Goal: Complete application form: Complete application form

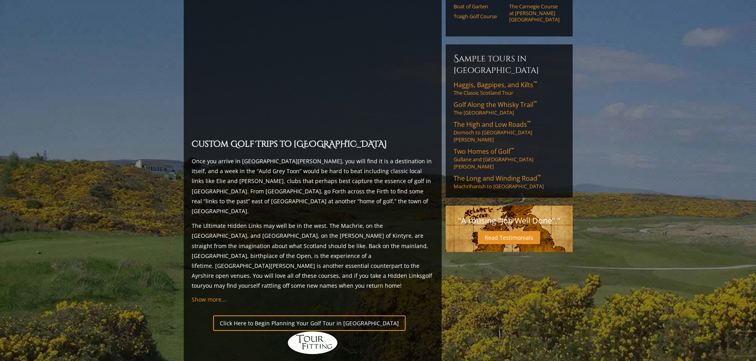
scroll to position [635, 0]
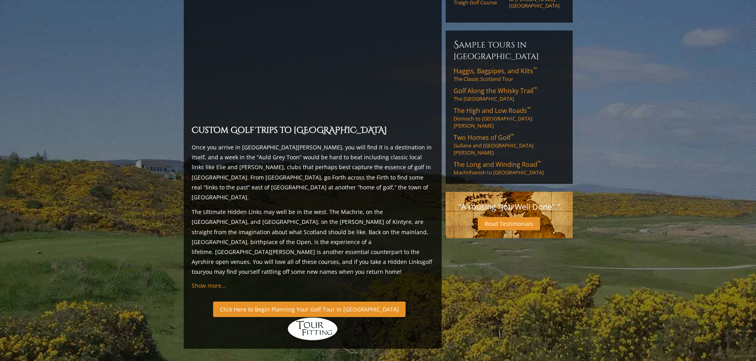
click at [294, 302] on link "Click Here to Begin Planning Your Golf Tour in [GEOGRAPHIC_DATA]" at bounding box center [309, 309] width 192 height 15
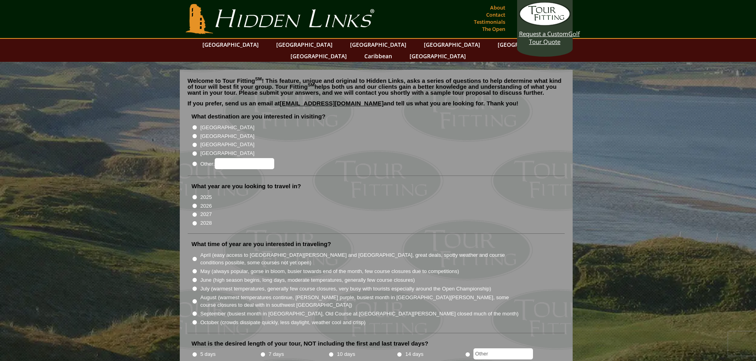
click at [193, 134] on input "[GEOGRAPHIC_DATA]" at bounding box center [194, 136] width 5 height 5
radio input "true"
click at [193, 212] on input "2027" at bounding box center [194, 214] width 5 height 5
radio input "true"
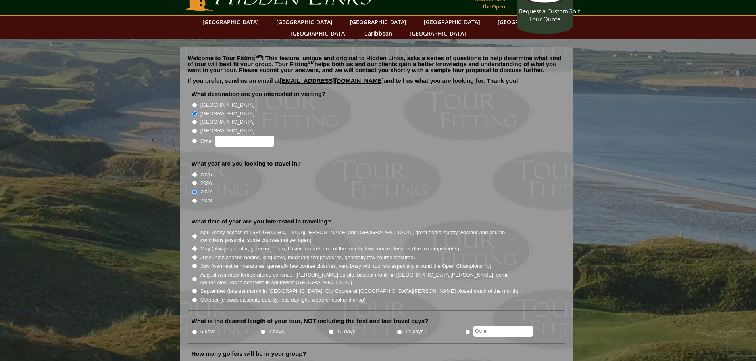
scroll to position [119, 0]
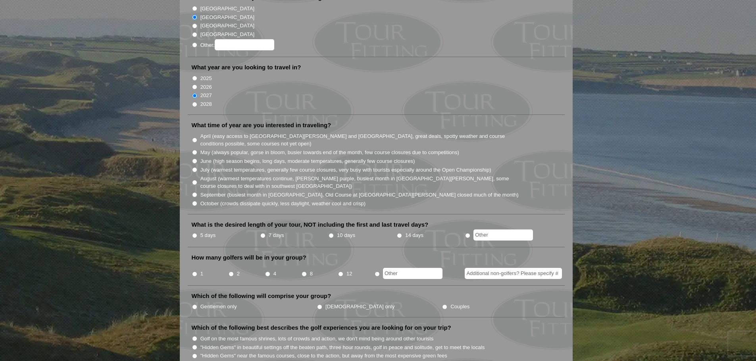
click at [194, 167] on input "July (warmest temperatures, generally few course closures, very busy with touri…" at bounding box center [194, 169] width 5 height 5
radio input "true"
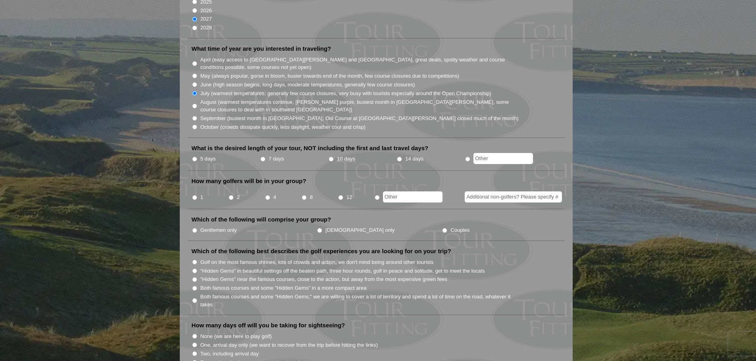
scroll to position [198, 0]
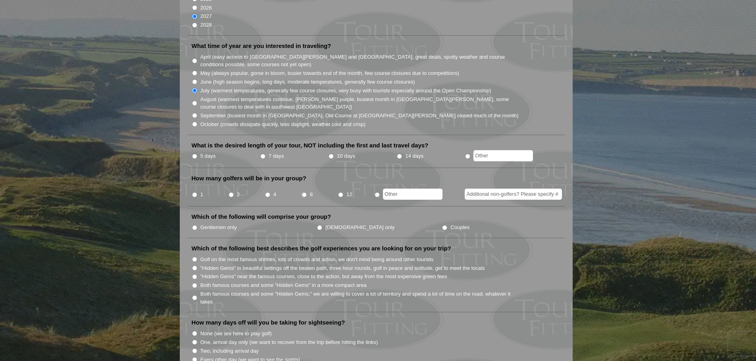
click at [332, 154] on input "10 days" at bounding box center [330, 156] width 5 height 5
radio input "true"
click at [269, 192] on input "4" at bounding box center [267, 194] width 5 height 5
radio input "true"
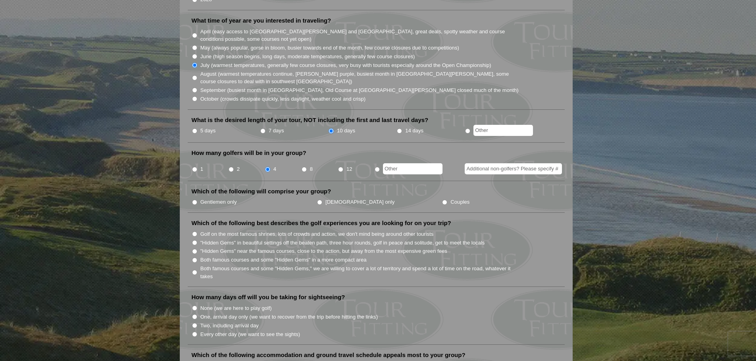
scroll to position [278, 0]
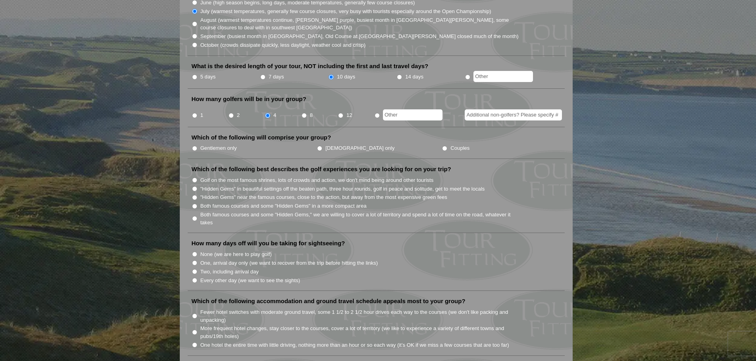
click at [195, 146] on input "Gentlemen only" at bounding box center [194, 148] width 5 height 5
radio input "true"
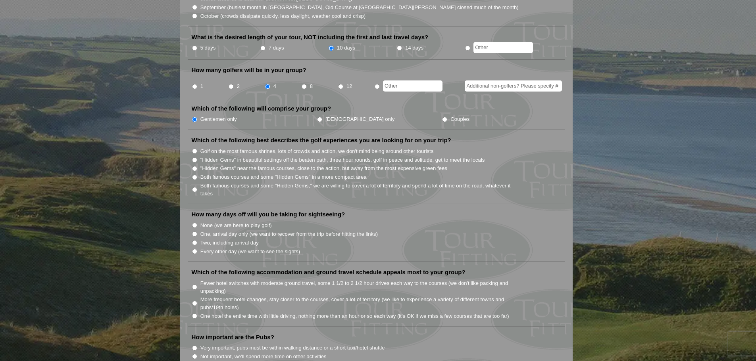
scroll to position [357, 0]
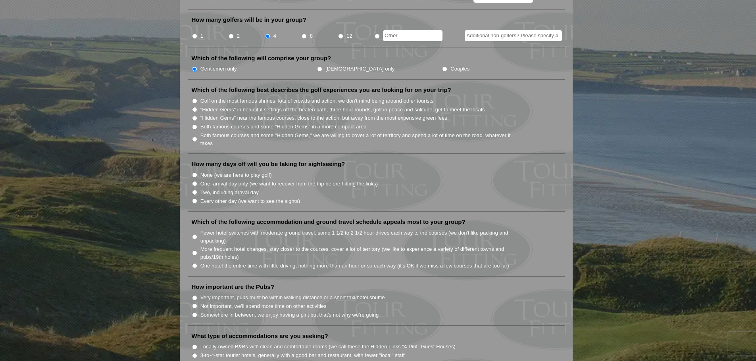
click at [194, 98] on input "Golf on the most famous shrines, lots of crowds and action, we don't mind being…" at bounding box center [194, 100] width 5 height 5
radio input "true"
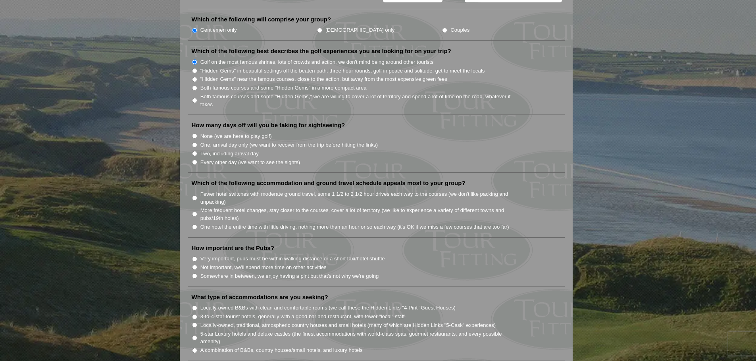
scroll to position [397, 0]
click at [195, 150] on input "Two, including arrival day" at bounding box center [194, 152] width 5 height 5
radio input "true"
click at [195, 159] on input "Every other day (we want to see the sights)" at bounding box center [194, 161] width 5 height 5
radio input "true"
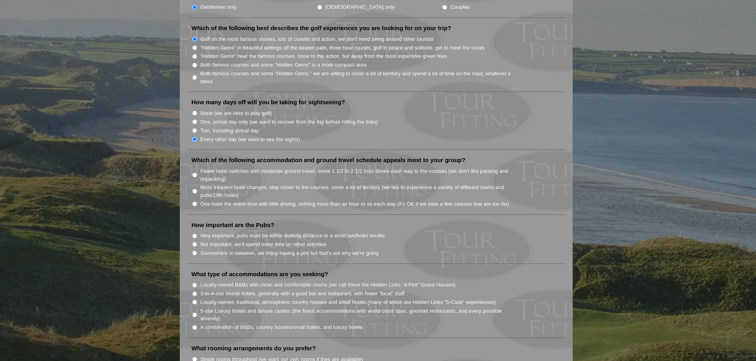
scroll to position [476, 0]
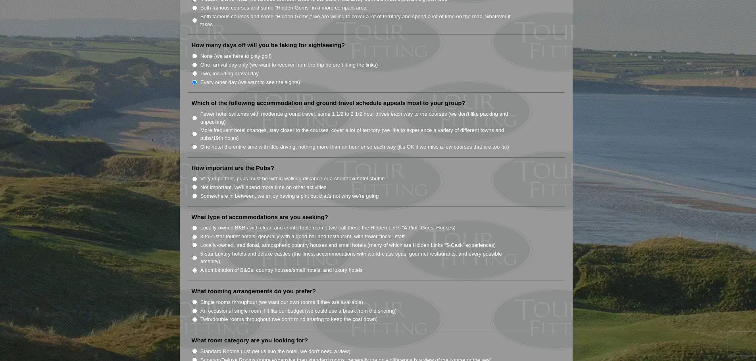
click at [194, 132] on input "More frequent hotel changes, stay closer to the courses, cover a lot of territo…" at bounding box center [194, 134] width 5 height 5
radio input "true"
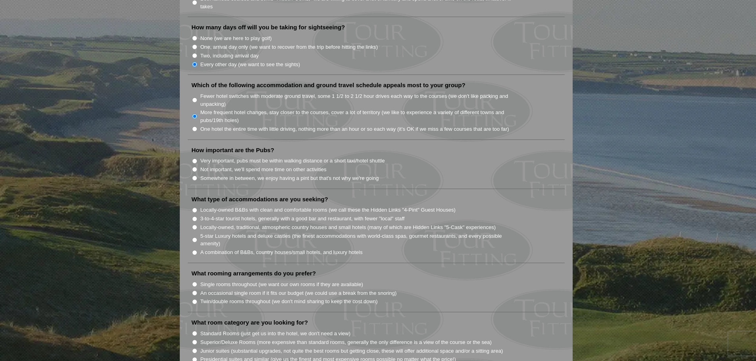
scroll to position [516, 0]
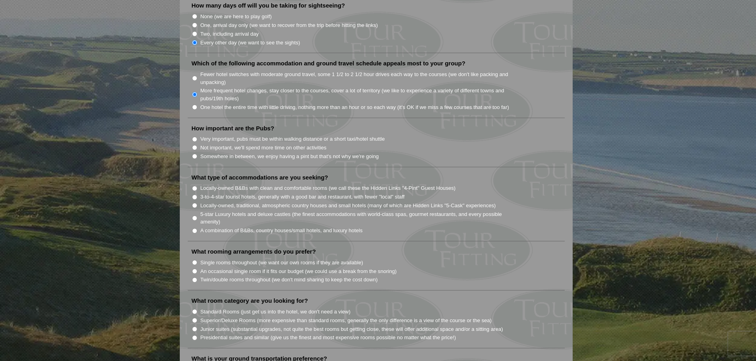
click at [194, 137] on input "Very important, pubs must be within walking distance or a short taxi/hotel shut…" at bounding box center [194, 139] width 5 height 5
radio input "true"
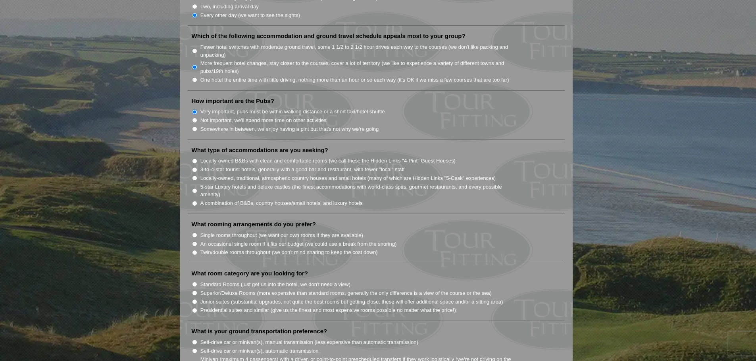
scroll to position [595, 0]
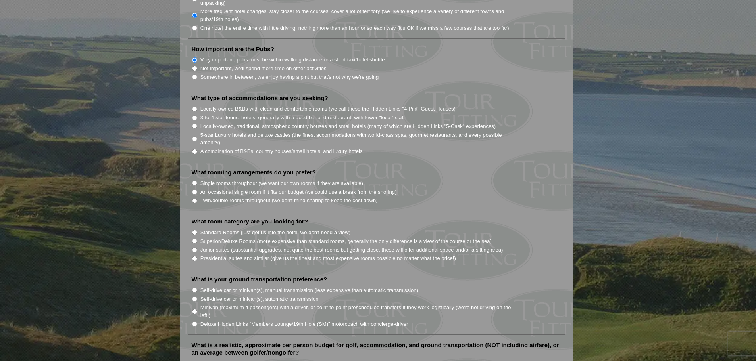
click at [194, 149] on input "A combination of B&Bs, country houses/small hotels, and luxury hotels" at bounding box center [194, 151] width 5 height 5
radio input "true"
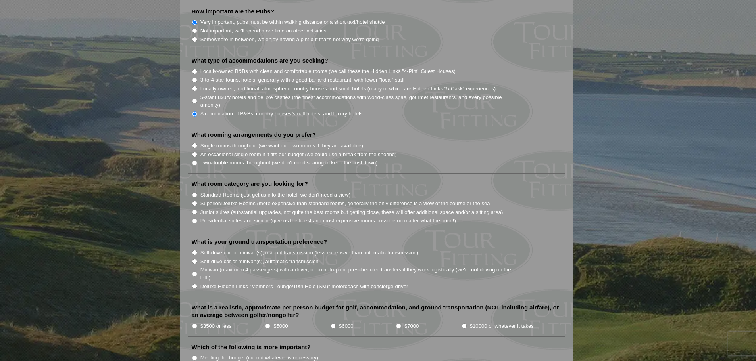
scroll to position [674, 0]
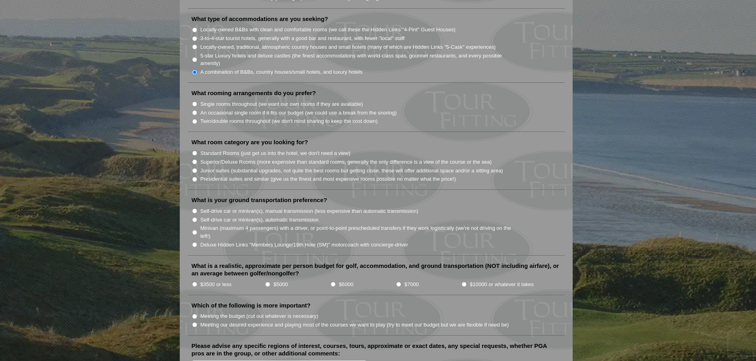
click at [196, 119] on input "Twin/double rooms throughout (we don't mind sharing to keep the cost down)" at bounding box center [194, 121] width 5 height 5
radio input "true"
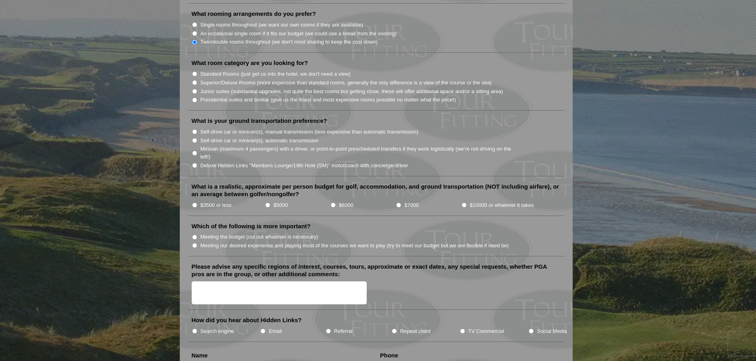
scroll to position [714, 0]
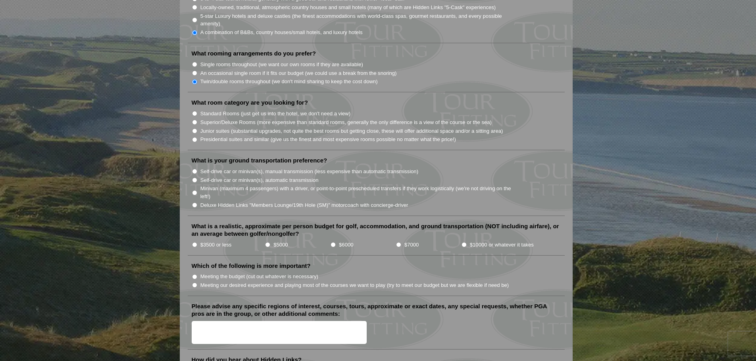
click at [194, 111] on input "Standard Rooms (just get us into the hotel, we don't need a view)" at bounding box center [194, 113] width 5 height 5
radio input "true"
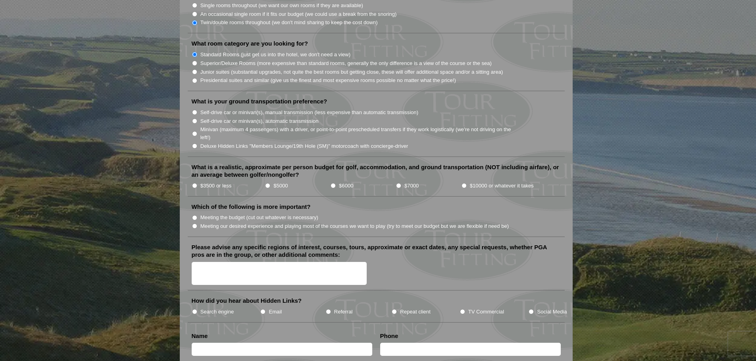
scroll to position [793, 0]
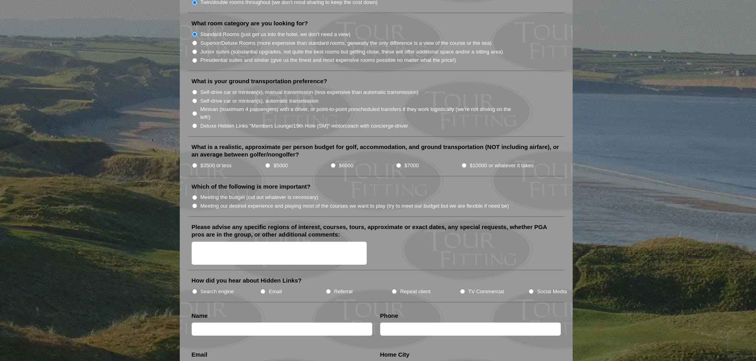
click at [193, 111] on input "Minivan (maximum 4 passengers) with a driver, or point-to-point prescheduled tr…" at bounding box center [194, 113] width 5 height 5
radio input "true"
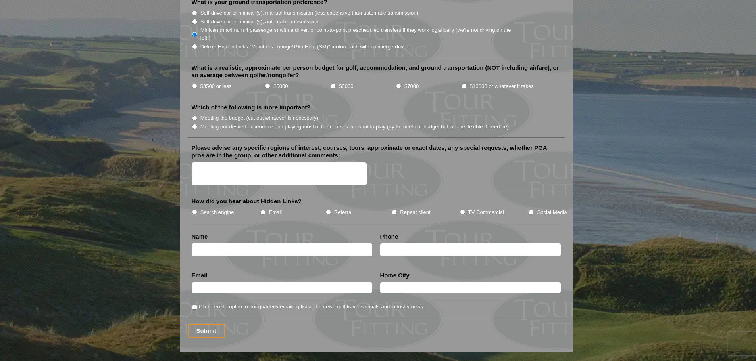
scroll to position [833, 0]
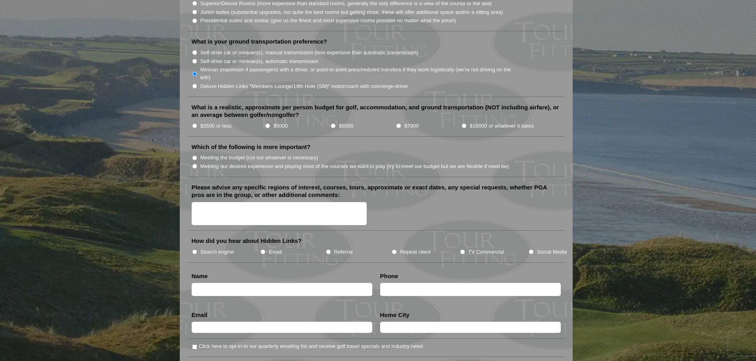
click at [334, 123] on input "$6000" at bounding box center [332, 125] width 5 height 5
radio input "true"
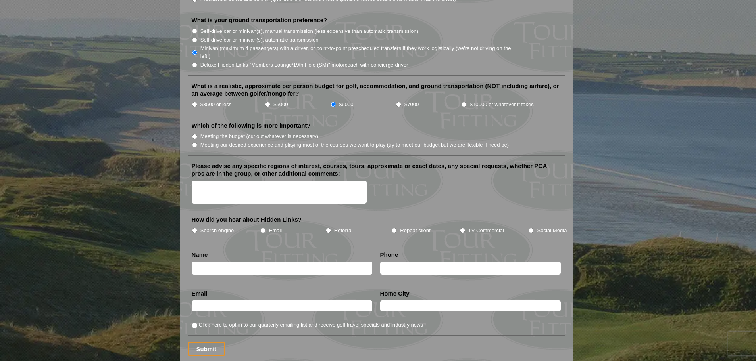
scroll to position [873, 0]
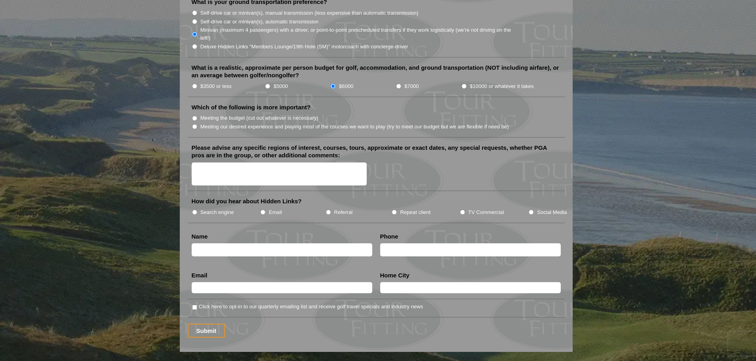
click at [195, 124] on input "Meeting our desired experience and playing most of the courses we want to play …" at bounding box center [194, 126] width 5 height 5
radio input "true"
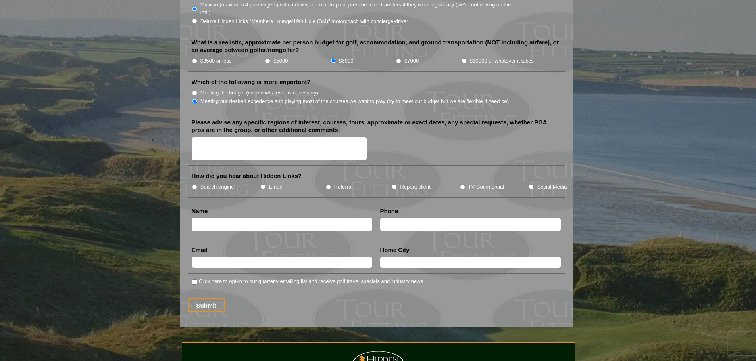
scroll to position [912, 0]
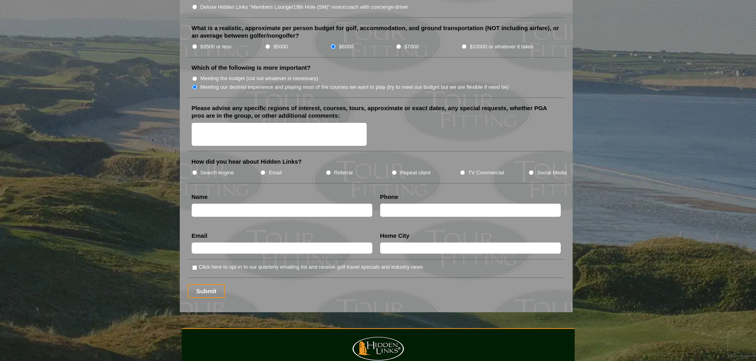
click at [292, 123] on textarea "Please advise any specific regions of interest, courses, tours, approximate or …" at bounding box center [279, 134] width 175 height 23
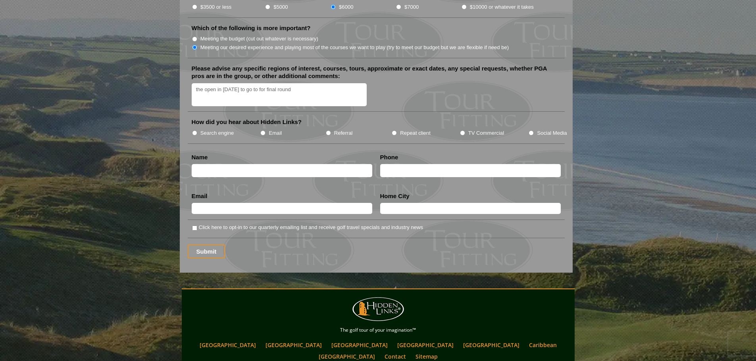
type textarea "the open in 2026 to go to for final round"
click at [459, 129] on li "Repeat client" at bounding box center [425, 133] width 68 height 9
click at [462, 131] on input "TV Commercial" at bounding box center [462, 133] width 5 height 5
radio input "true"
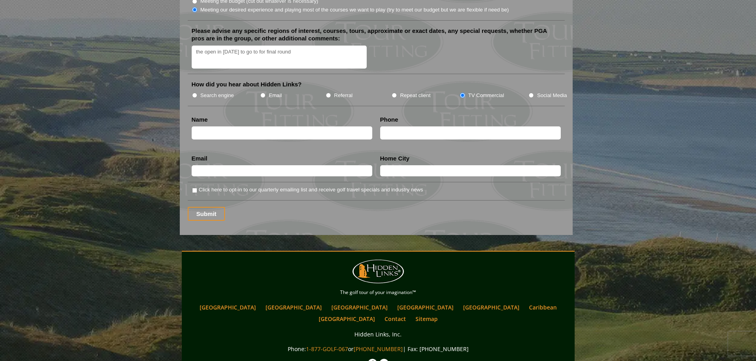
scroll to position [992, 0]
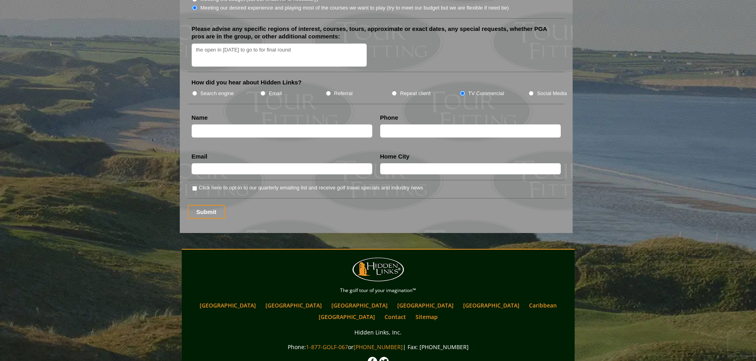
click at [263, 125] on input "text" at bounding box center [282, 131] width 181 height 13
type input "darrin antonelli"
type input "7158960617"
type input "dantonelli@yahoo.com"
type input "BLACK RIVER FALLS"
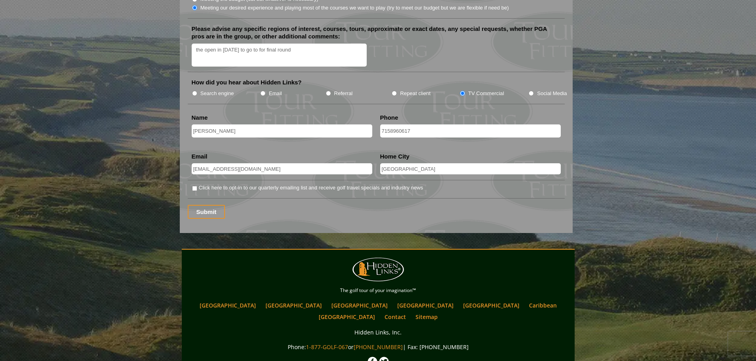
click at [194, 186] on input "Click here to opt-in to our quarterly emailing list and receive golf travel spe…" at bounding box center [194, 188] width 5 height 5
checkbox input "true"
click at [195, 44] on textarea "the open in 2026 to go to for final round" at bounding box center [279, 55] width 175 height 23
type textarea "We want to go to The Open in 2026 to go to for final round"
click at [215, 205] on input "Submit" at bounding box center [207, 212] width 38 height 14
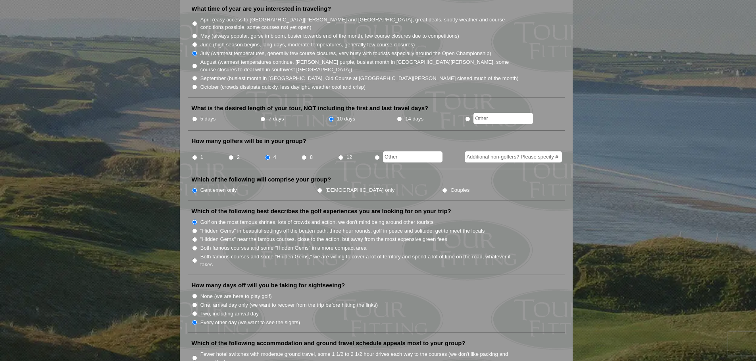
scroll to position [278, 0]
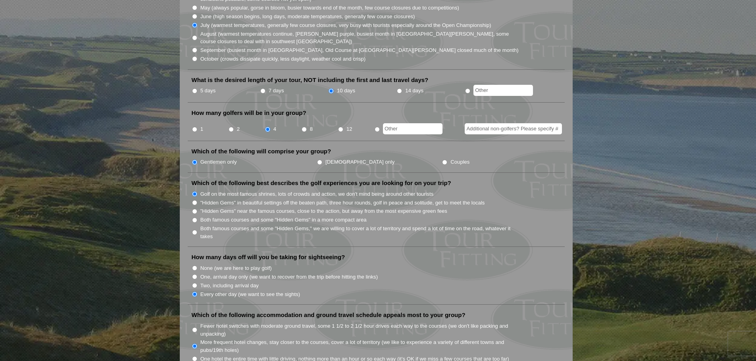
click at [264, 88] on input "7 days" at bounding box center [262, 90] width 5 height 5
radio input "true"
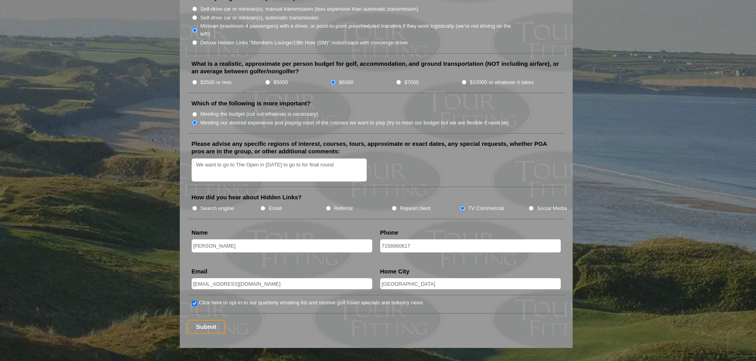
scroll to position [934, 0]
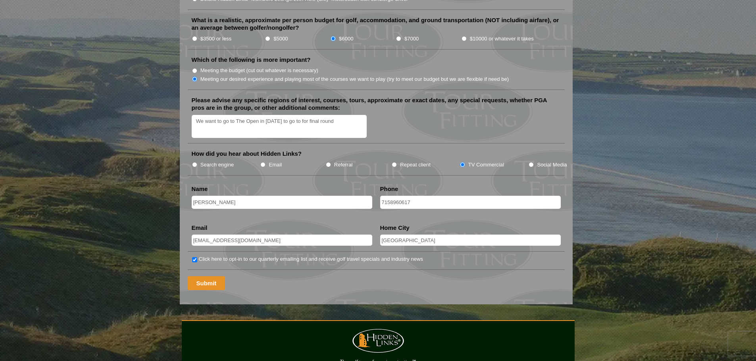
click at [208, 277] on input "Submit" at bounding box center [207, 284] width 38 height 14
